Goal: Information Seeking & Learning: Understand process/instructions

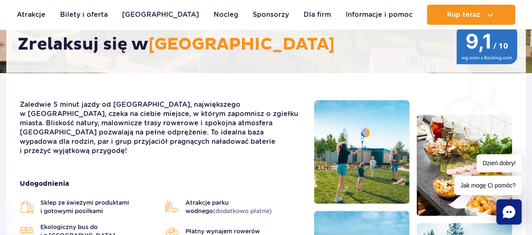
scroll to position [168, 0]
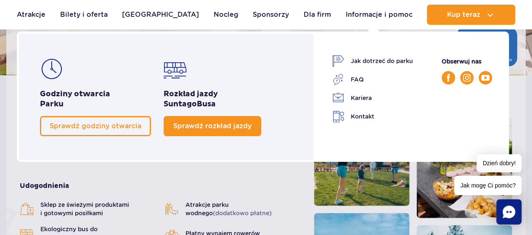
click at [245, 126] on span "Sprawdź rozkład jazdy" at bounding box center [212, 126] width 78 height 8
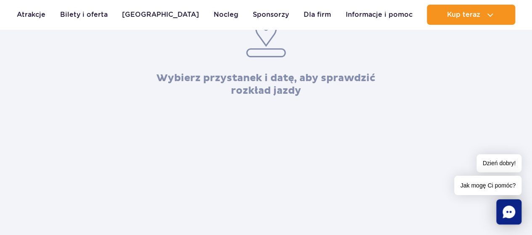
scroll to position [168, 0]
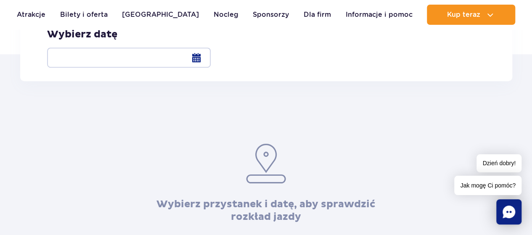
click at [211, 59] on div at bounding box center [129, 58] width 164 height 20
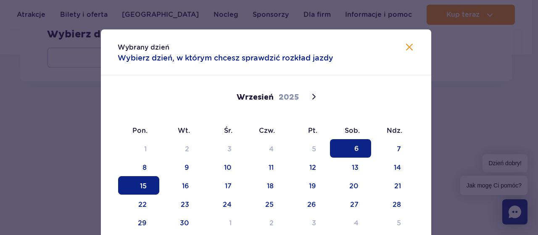
click at [140, 182] on span "15" at bounding box center [138, 185] width 41 height 18
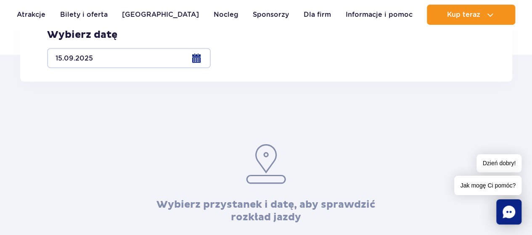
scroll to position [126, 0]
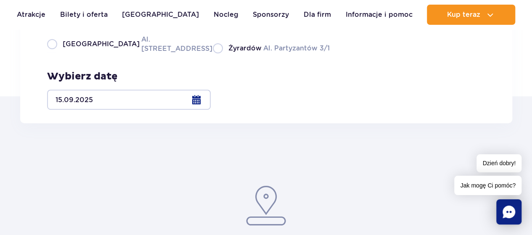
click at [135, 53] on label "Warszawa Al. Jerozolimskie 56" at bounding box center [125, 43] width 156 height 19
click at [56, 53] on input "Warszawa Al. Jerozolimskie 56" at bounding box center [51, 53] width 9 height 2
radio input "true"
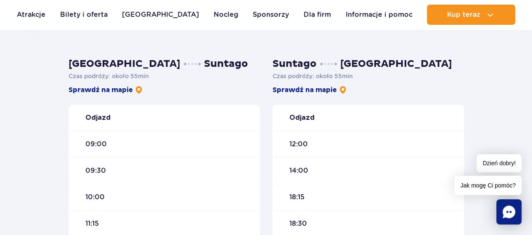
scroll to position [252, 0]
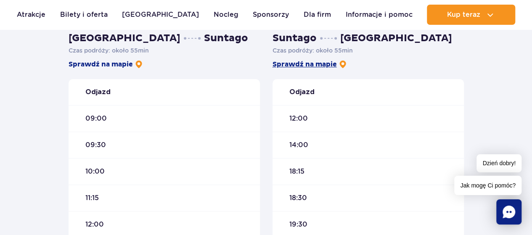
click at [295, 63] on link "Sprawdź na mapie" at bounding box center [309, 64] width 74 height 9
